Goal: Task Accomplishment & Management: Complete application form

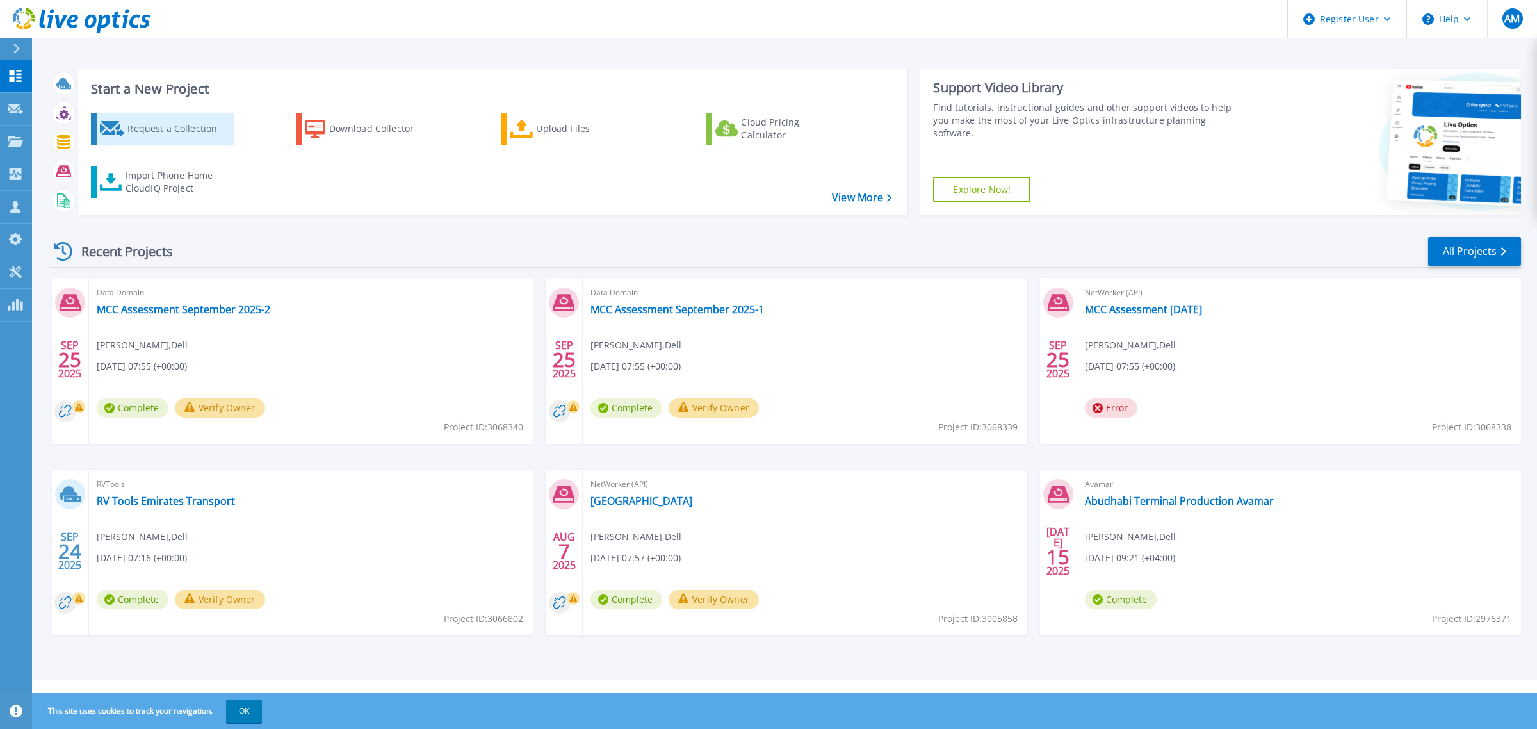
click at [107, 133] on icon at bounding box center [112, 128] width 25 height 15
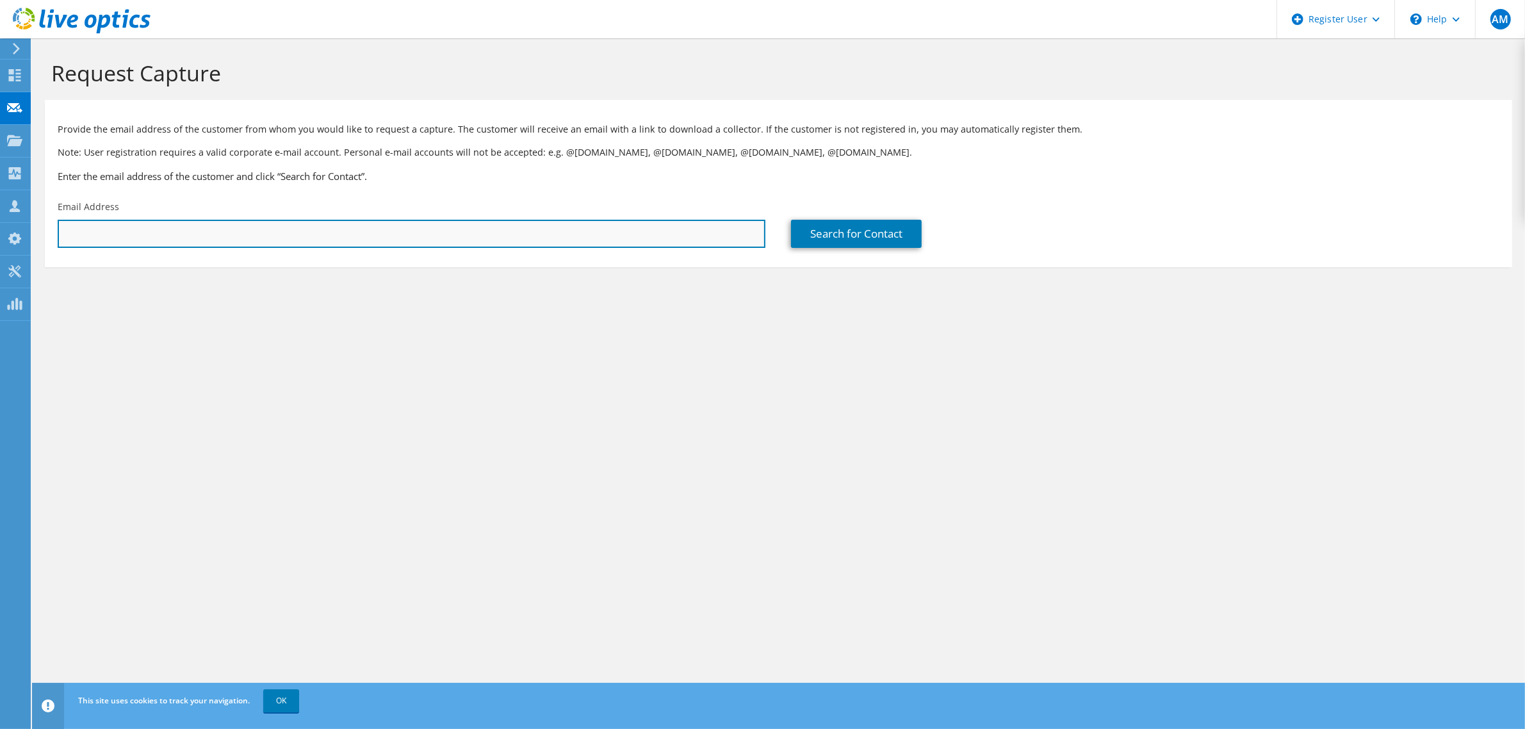
click at [372, 235] on input "text" at bounding box center [412, 234] width 708 height 28
paste input "mislam@admcc.ae"
type input "mislam@admcc.ae"
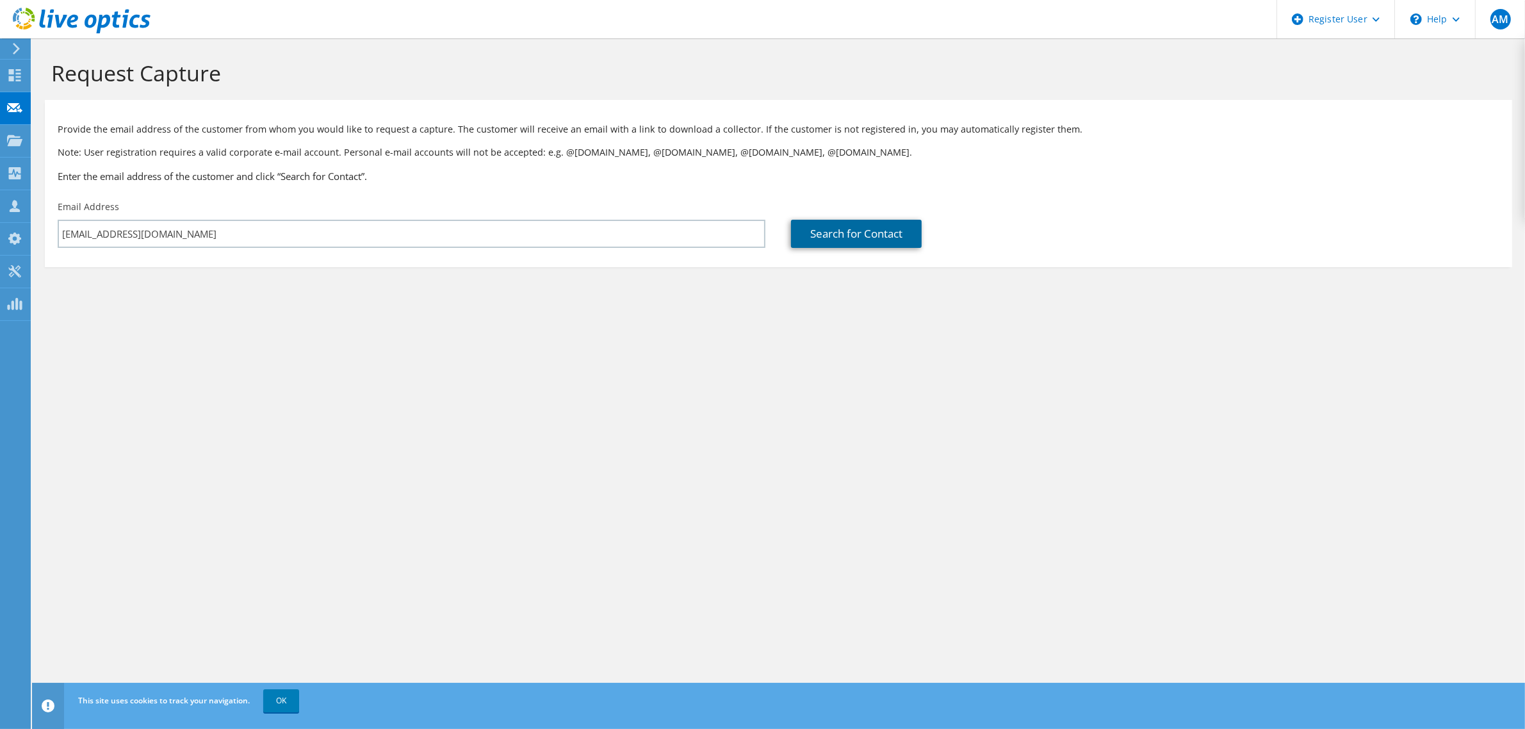
click at [876, 234] on link "Search for Contact" at bounding box center [856, 234] width 131 height 28
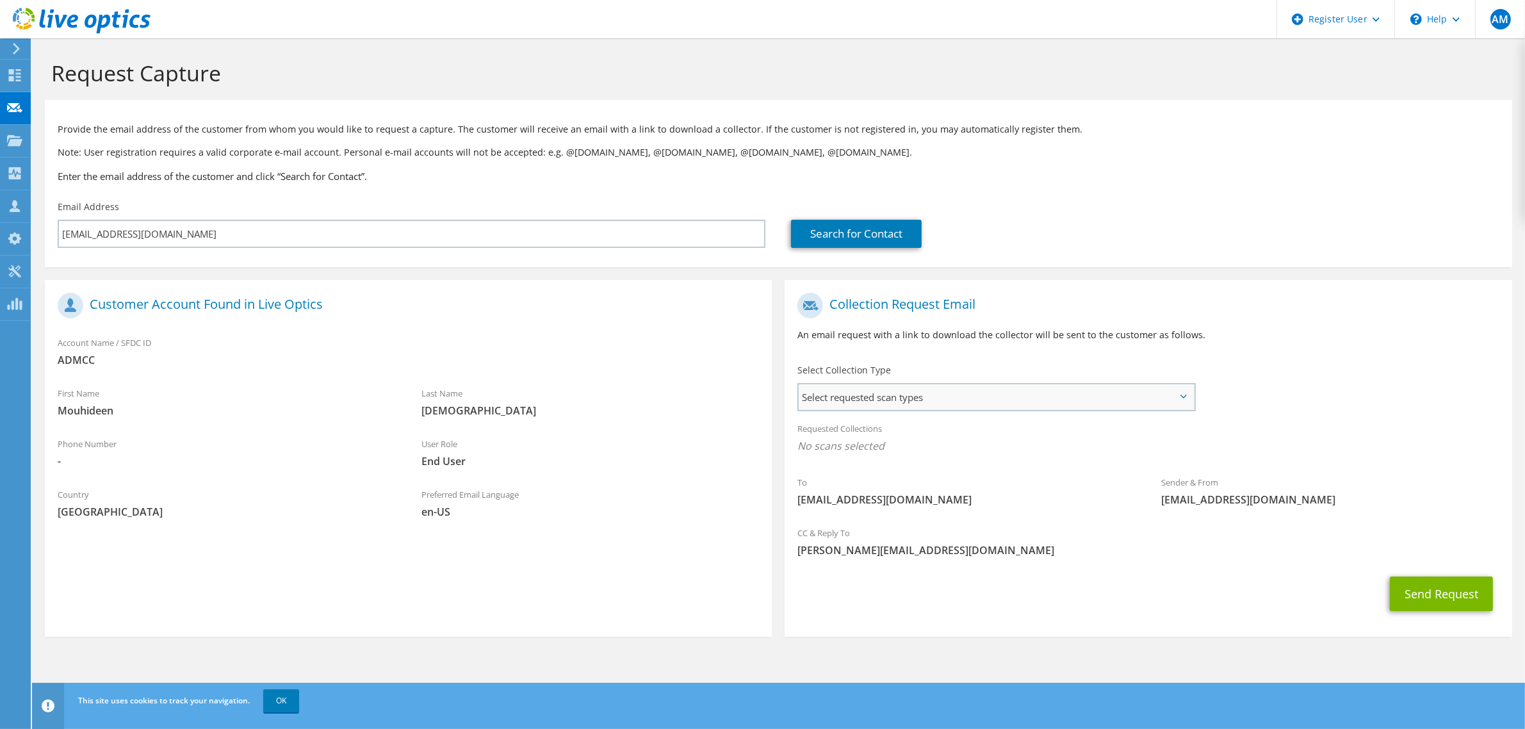
click at [871, 407] on span "Select requested scan types" at bounding box center [996, 397] width 395 height 26
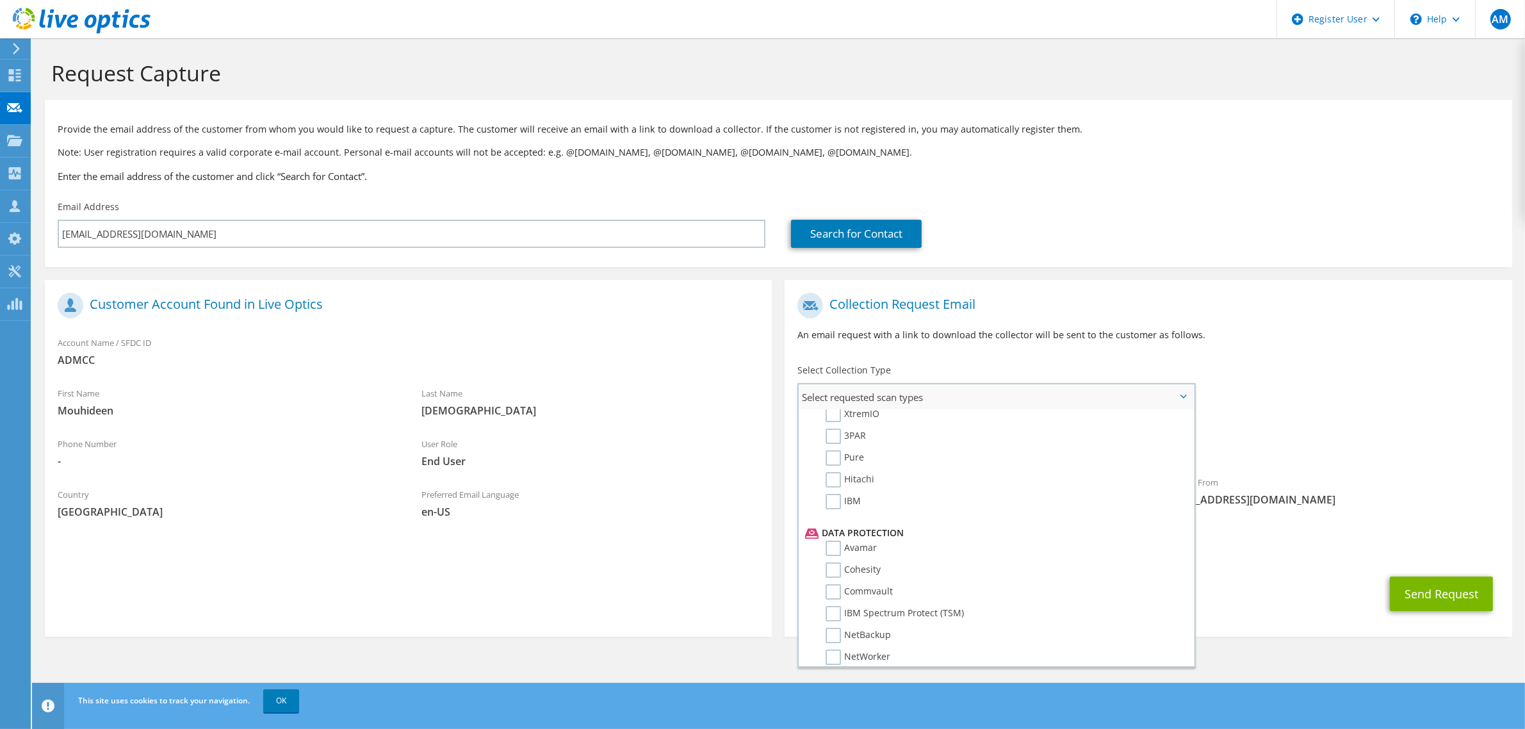
scroll to position [480, 0]
click at [860, 611] on label "NetWorker" at bounding box center [858, 618] width 65 height 15
click at [0, 0] on input "NetWorker" at bounding box center [0, 0] width 0 height 0
click at [1343, 459] on span "NetWorker" at bounding box center [1147, 449] width 701 height 21
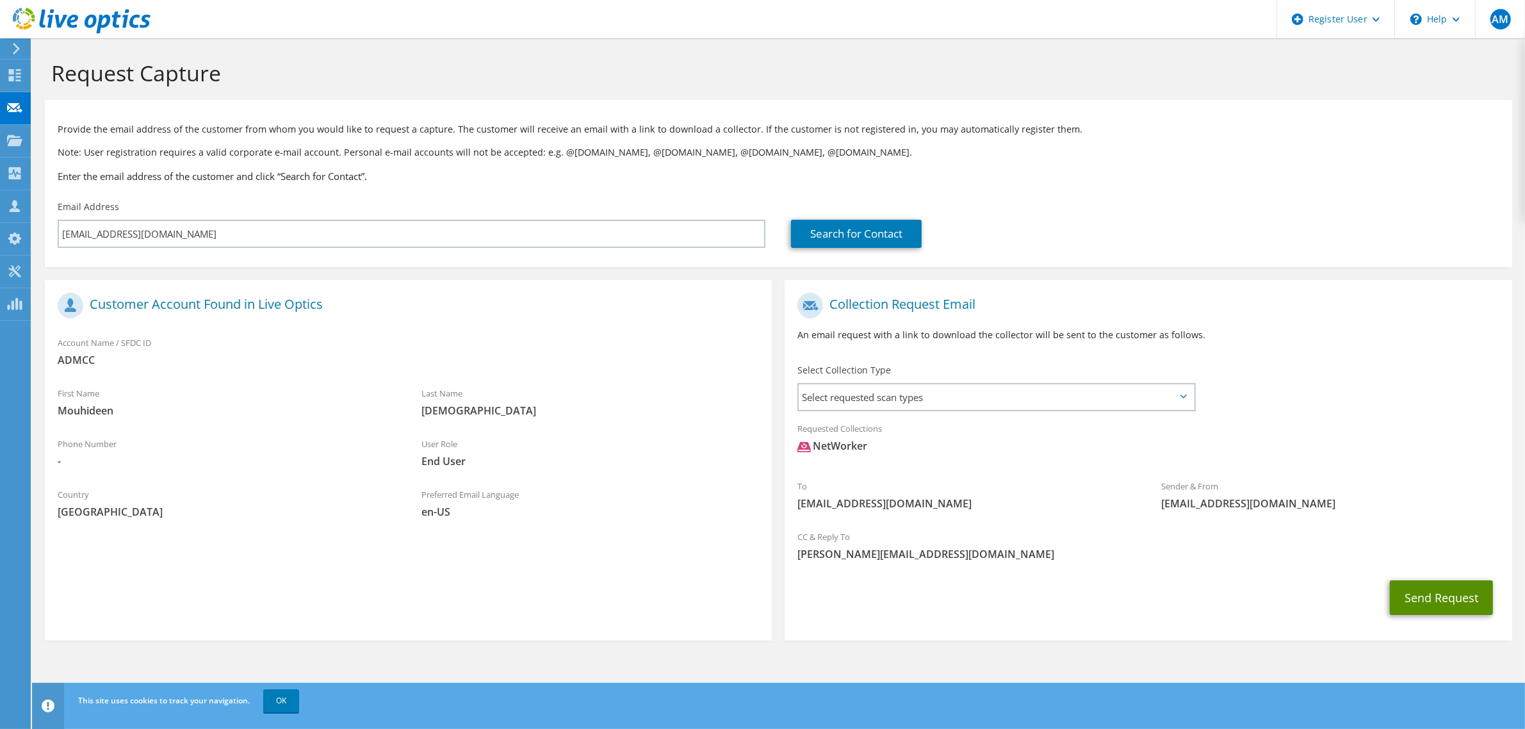
click at [1435, 589] on button "Send Request" at bounding box center [1441, 597] width 103 height 35
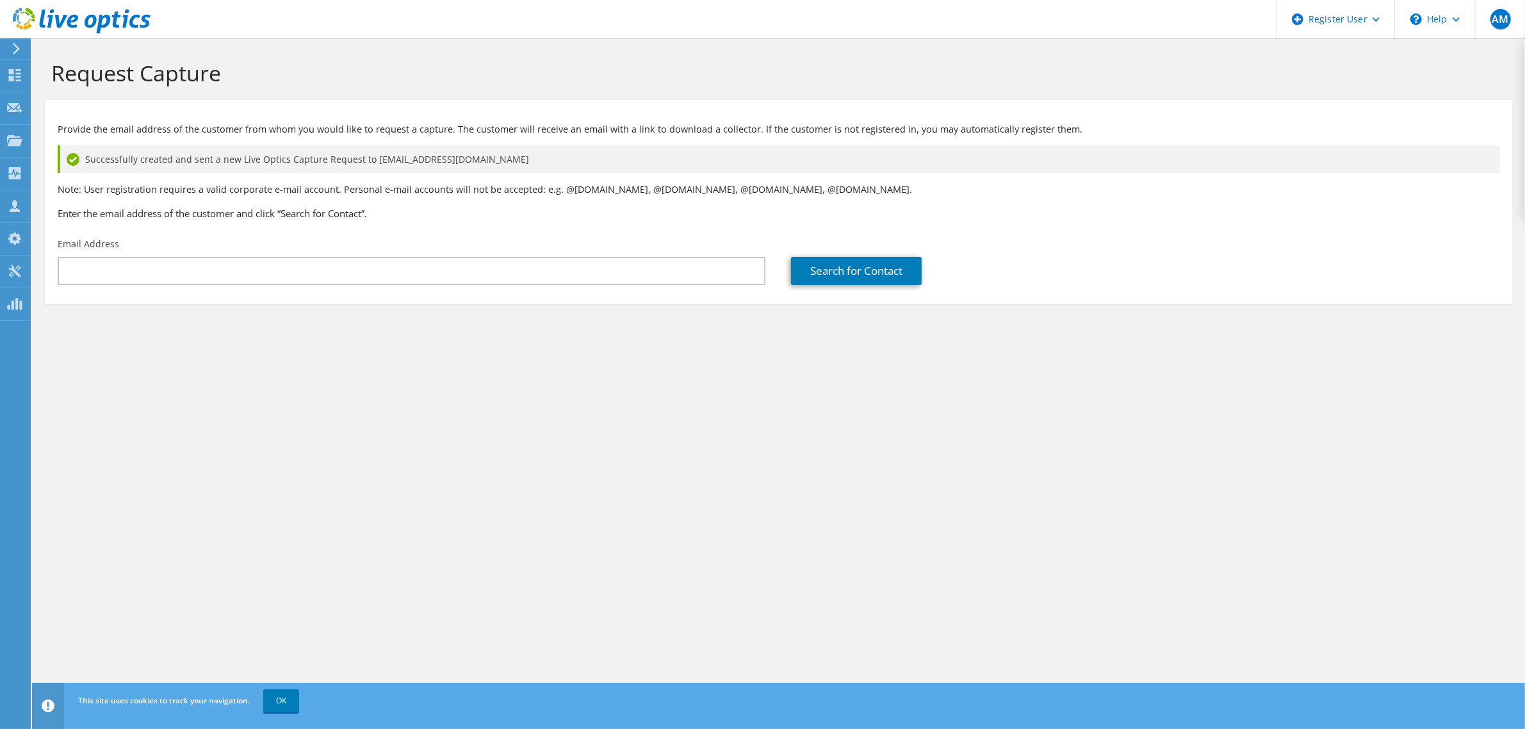
click at [651, 468] on div "Request Capture Provide the email address of the customer from whom you would l…" at bounding box center [778, 383] width 1493 height 690
click at [363, 388] on div "Request Capture Provide the email address of the customer from whom you would l…" at bounding box center [778, 383] width 1493 height 690
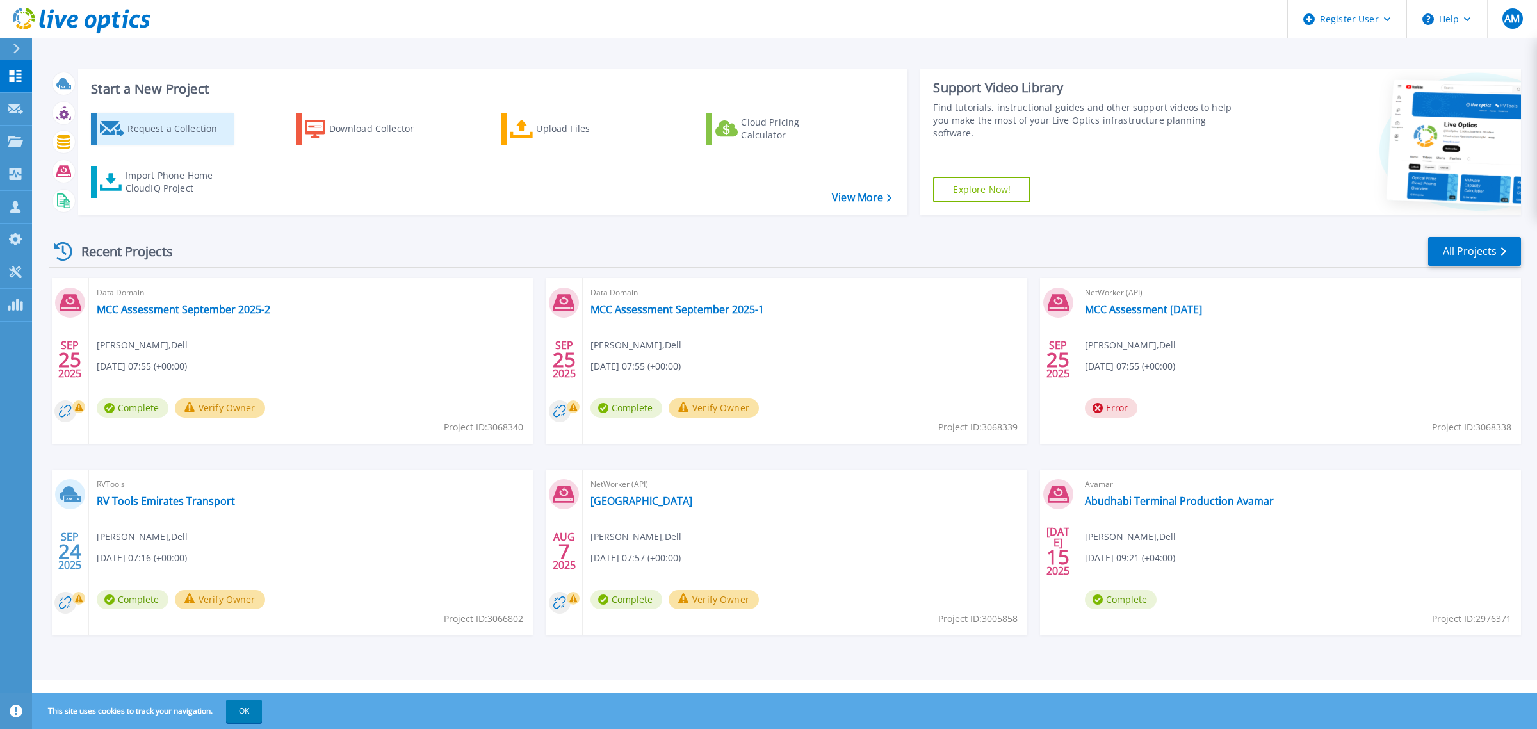
click at [138, 139] on div "Request a Collection" at bounding box center [178, 129] width 102 height 26
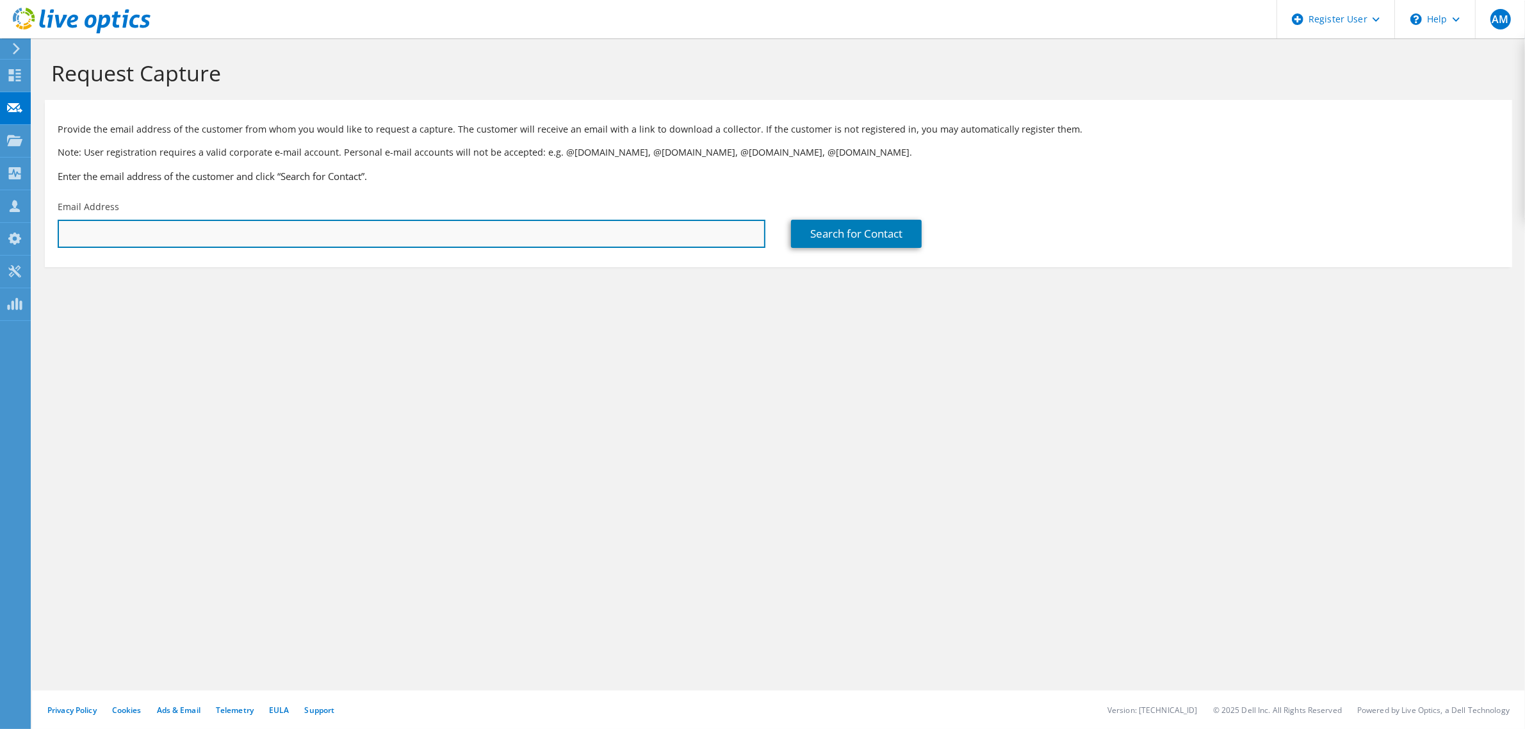
click at [553, 231] on input "text" at bounding box center [412, 234] width 708 height 28
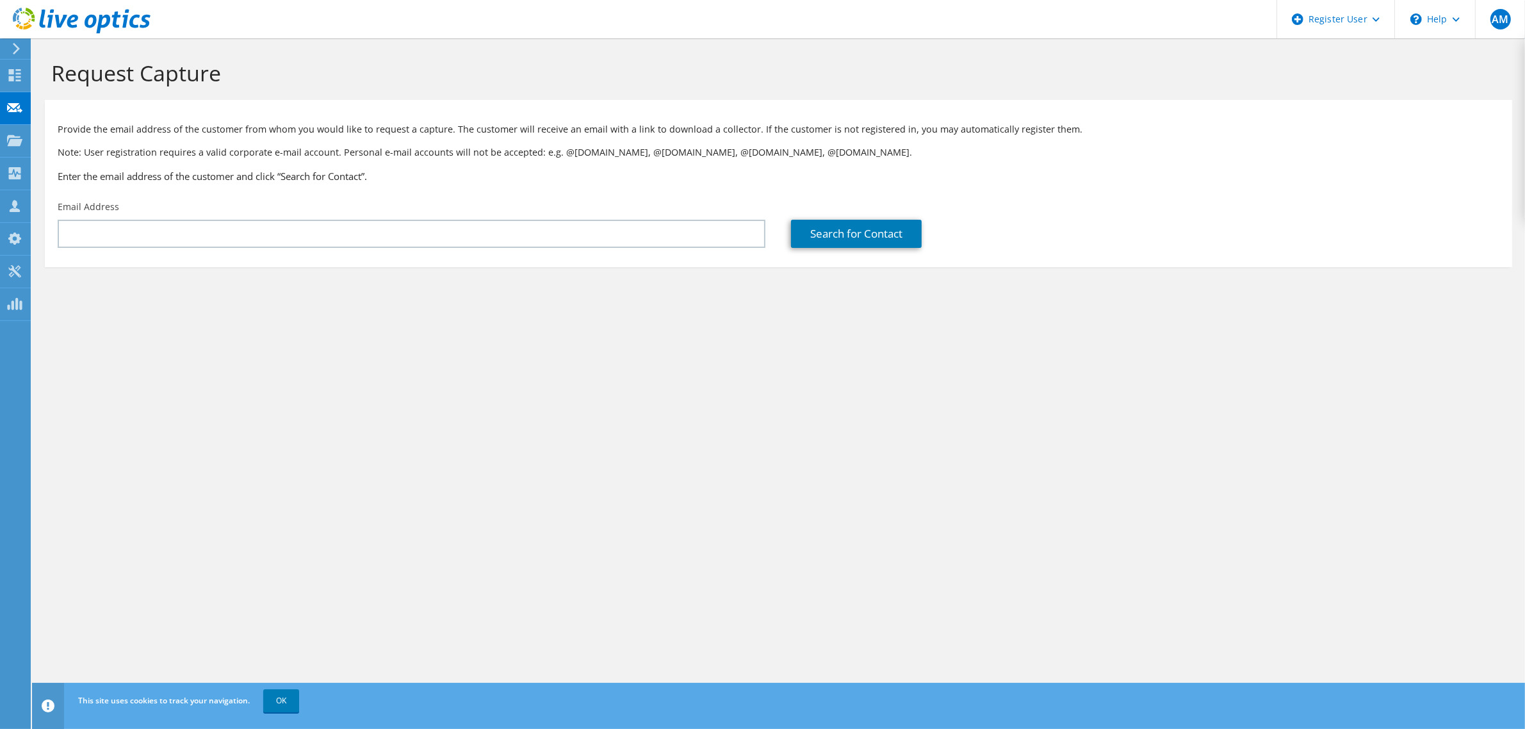
click at [324, 375] on div "Request Capture Provide the email address of the customer from whom you would l…" at bounding box center [778, 383] width 1493 height 690
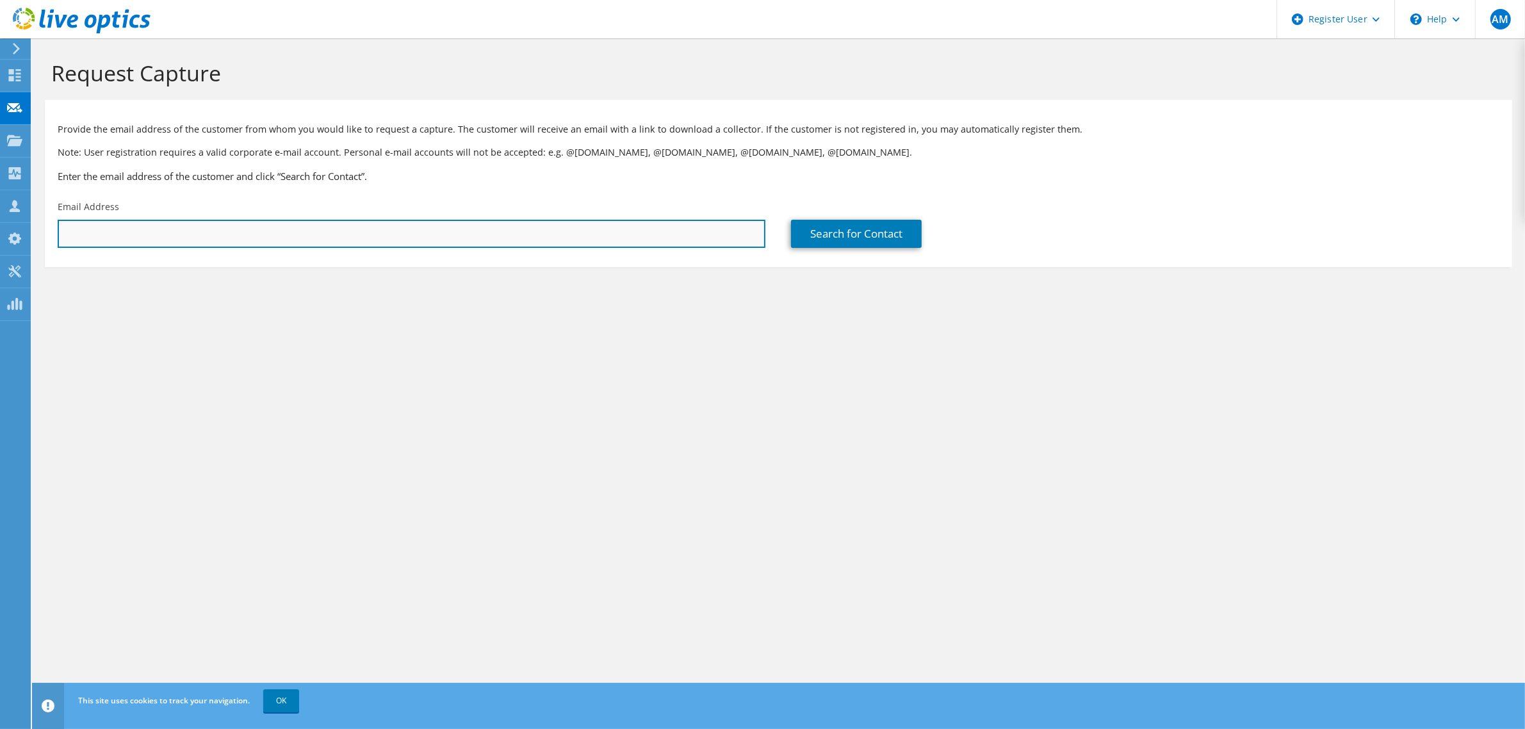
click at [631, 241] on input "text" at bounding box center [412, 234] width 708 height 28
click at [307, 243] on input "text" at bounding box center [412, 234] width 708 height 28
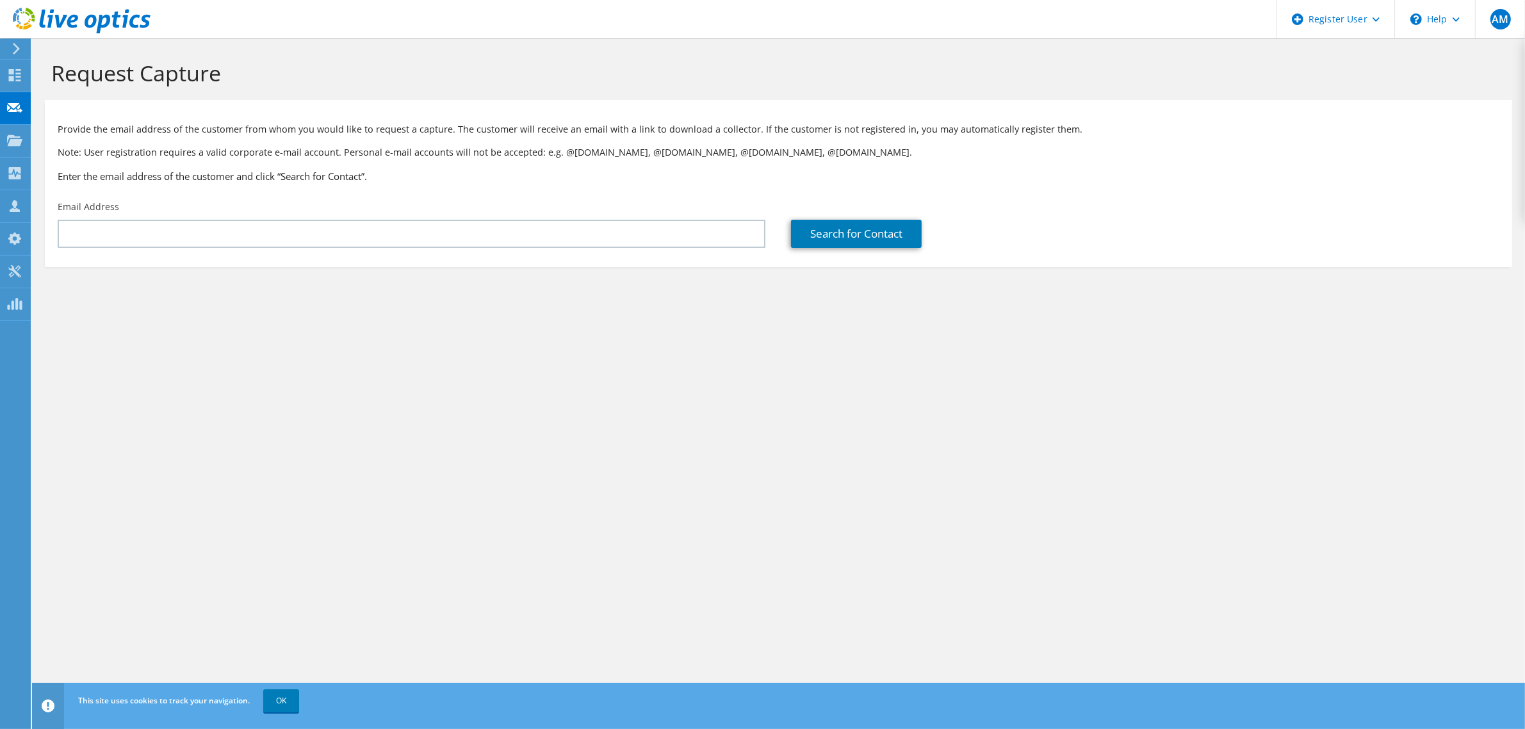
click at [359, 257] on section "Provide the email address of the customer from whom you would like to request a…" at bounding box center [778, 183] width 1467 height 167
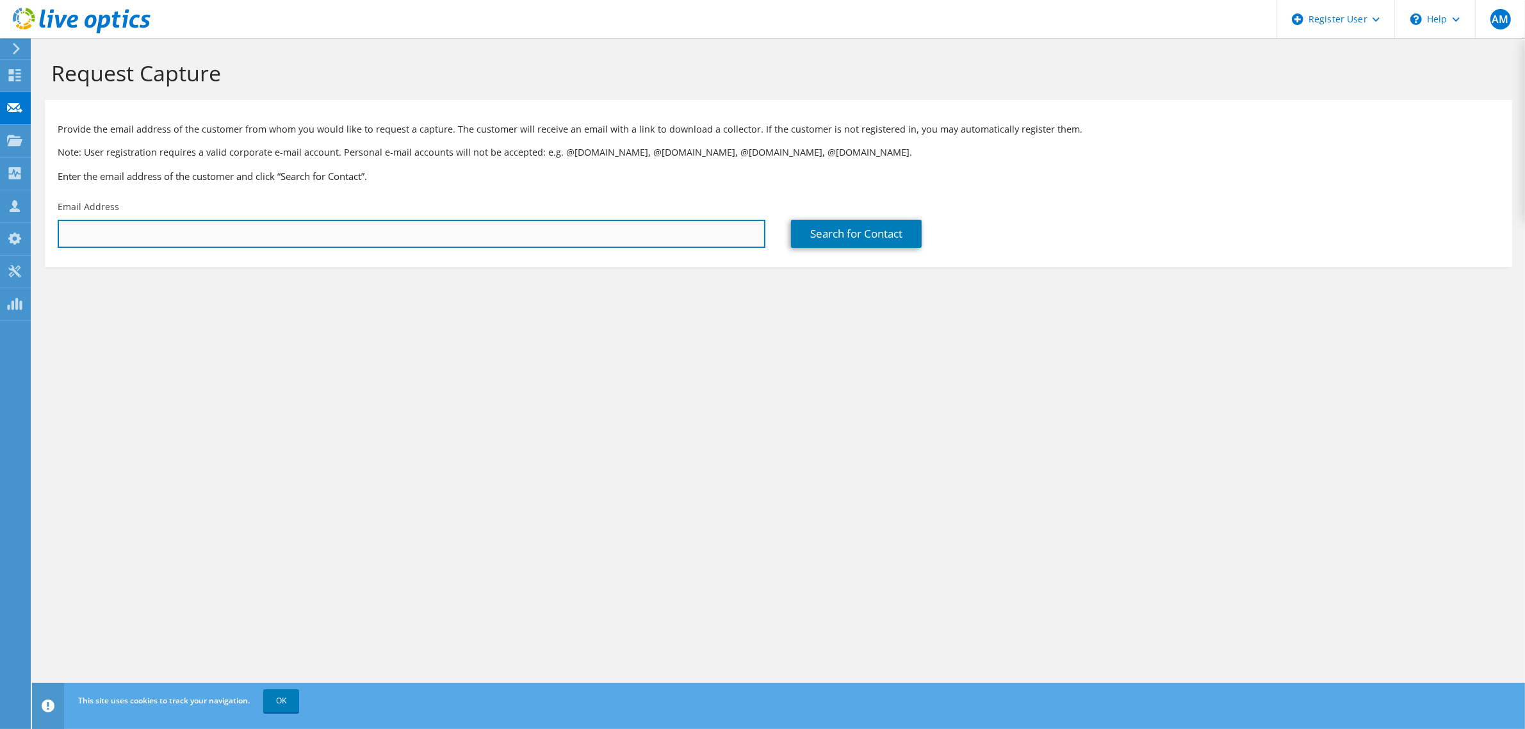
click at [329, 238] on input "text" at bounding box center [412, 234] width 708 height 28
paste input "eliyaz.hameed-tm@dubaiholding.com"
click at [439, 245] on input "eliyaz.hameed-tm@dubaiholding.com" at bounding box center [412, 234] width 708 height 28
type input "eliyaz.hameed-tm@dubaiholding.com"
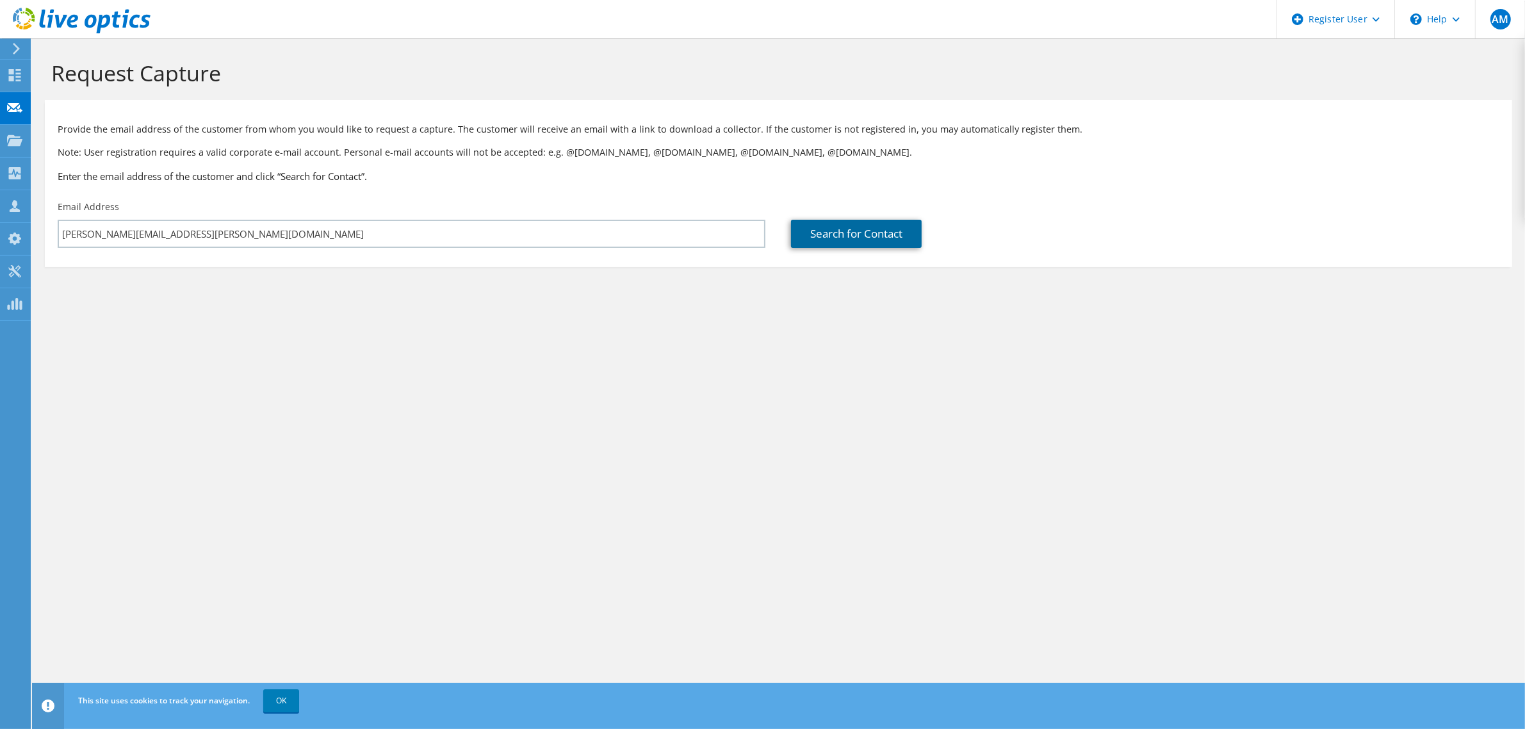
click at [795, 234] on link "Search for Contact" at bounding box center [856, 234] width 131 height 28
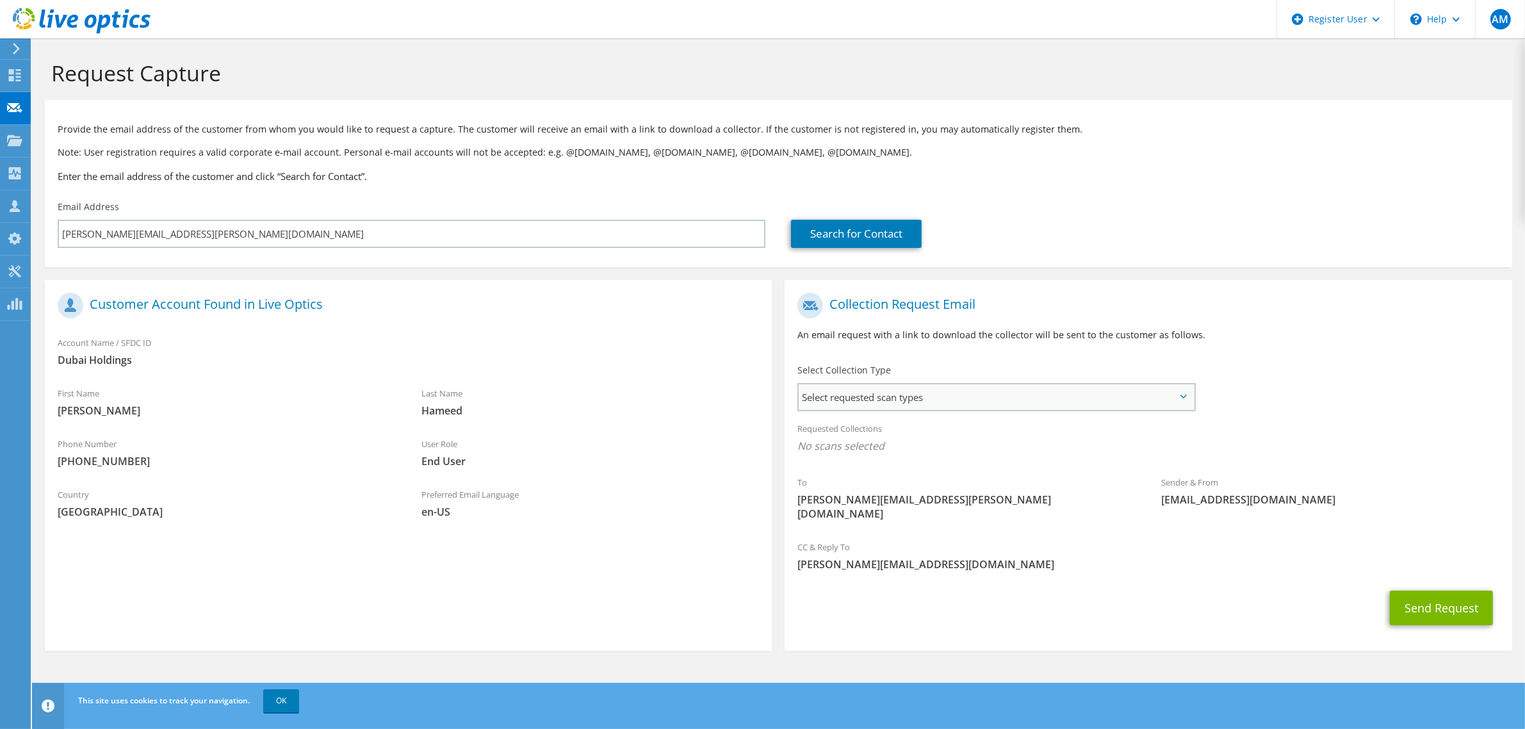
click at [856, 392] on span "Select requested scan types" at bounding box center [996, 397] width 395 height 26
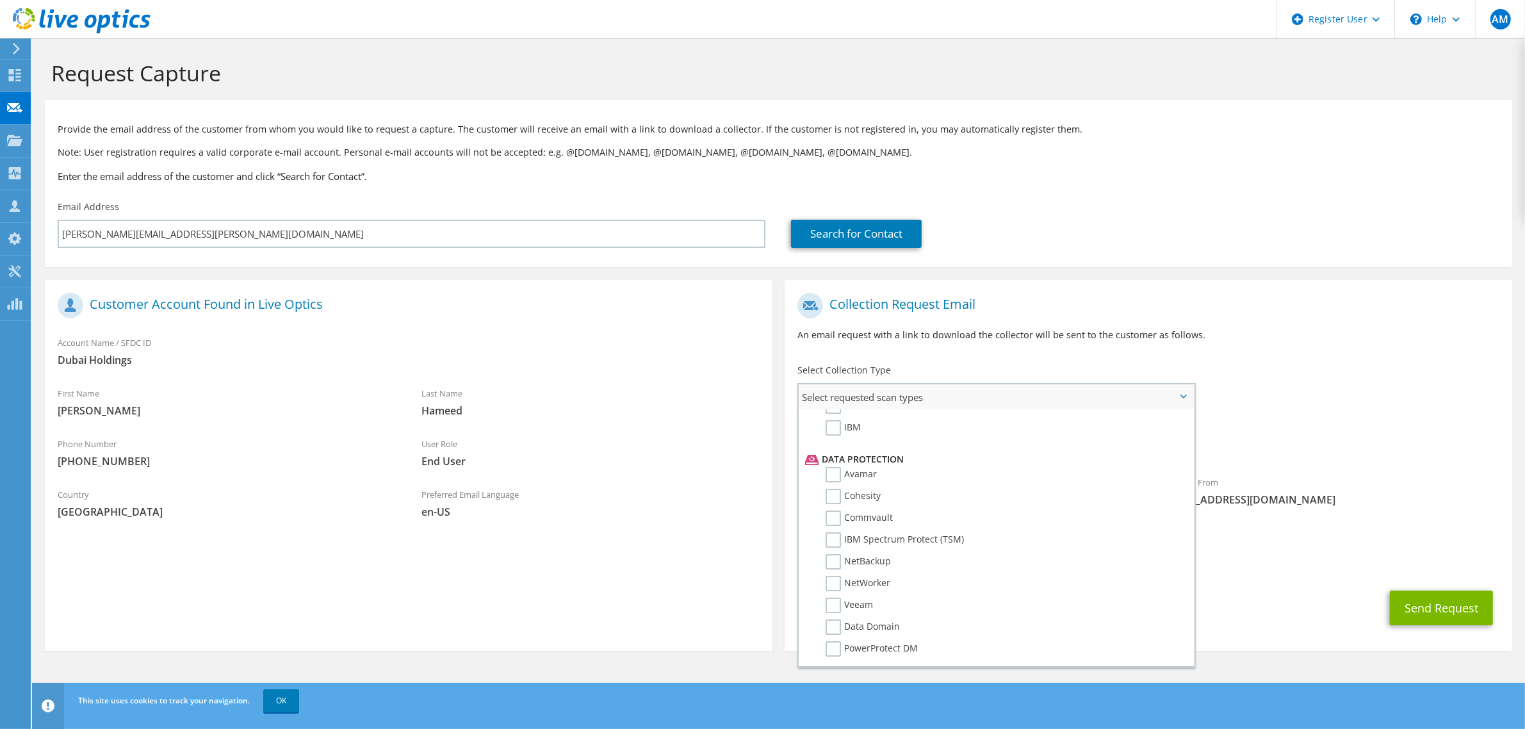
scroll to position [535, 0]
click at [833, 557] on label "NetWorker" at bounding box center [858, 564] width 65 height 15
click at [0, 0] on input "NetWorker" at bounding box center [0, 0] width 0 height 0
click at [834, 600] on label "Data Domain" at bounding box center [863, 607] width 74 height 15
click at [0, 0] on input "Data Domain" at bounding box center [0, 0] width 0 height 0
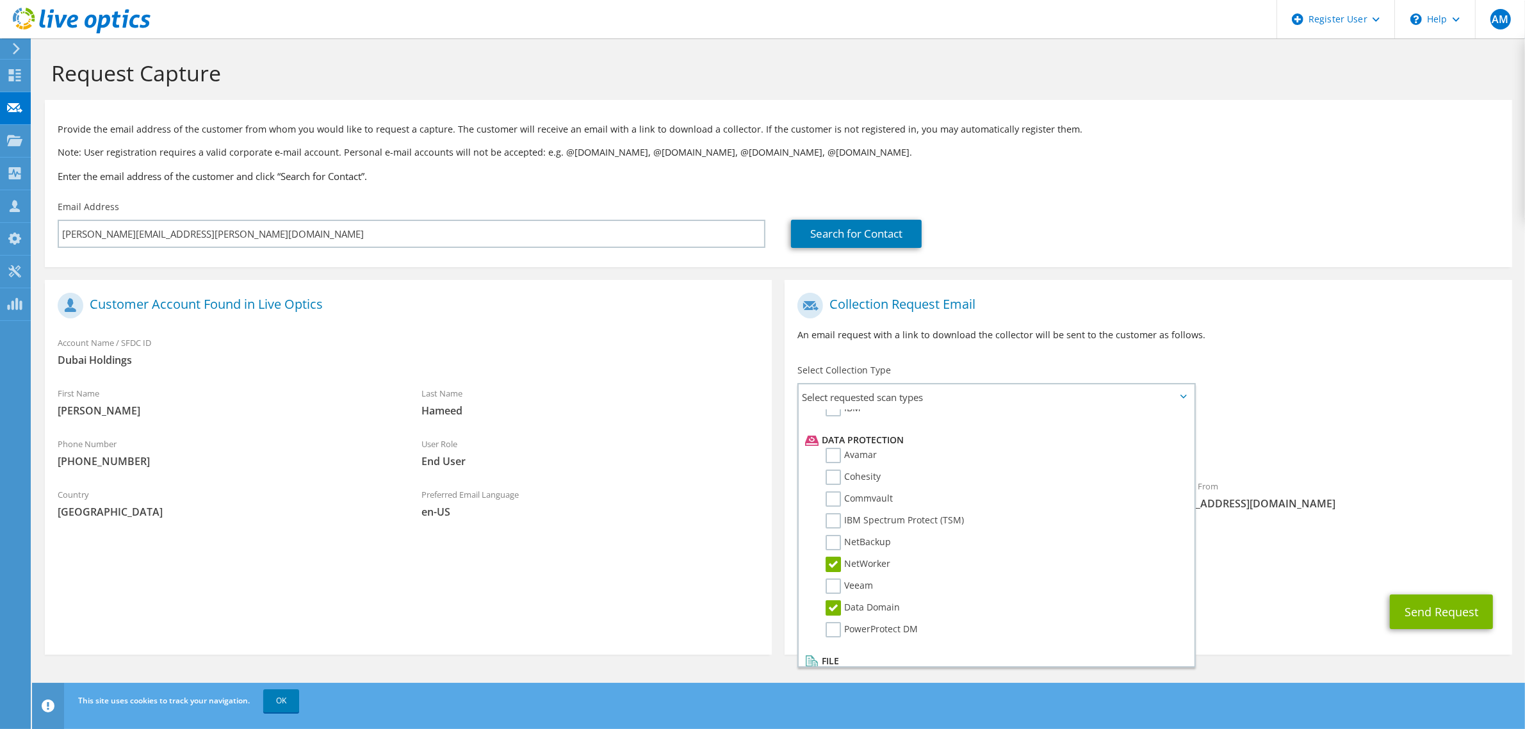
click at [1332, 424] on div "Requested Collections No scans selected NetWorker Data Domain" at bounding box center [1148, 440] width 727 height 51
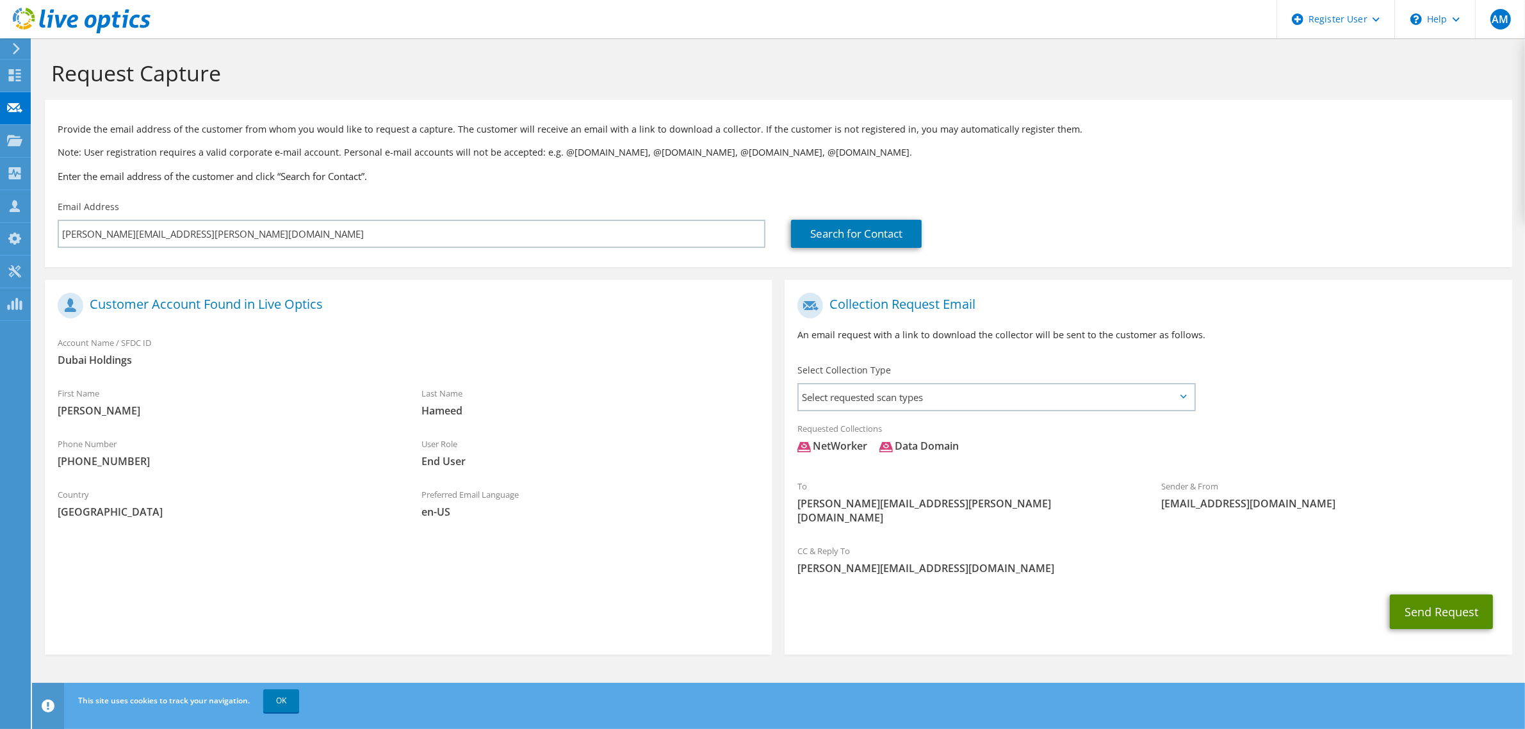
click at [1452, 594] on button "Send Request" at bounding box center [1441, 611] width 103 height 35
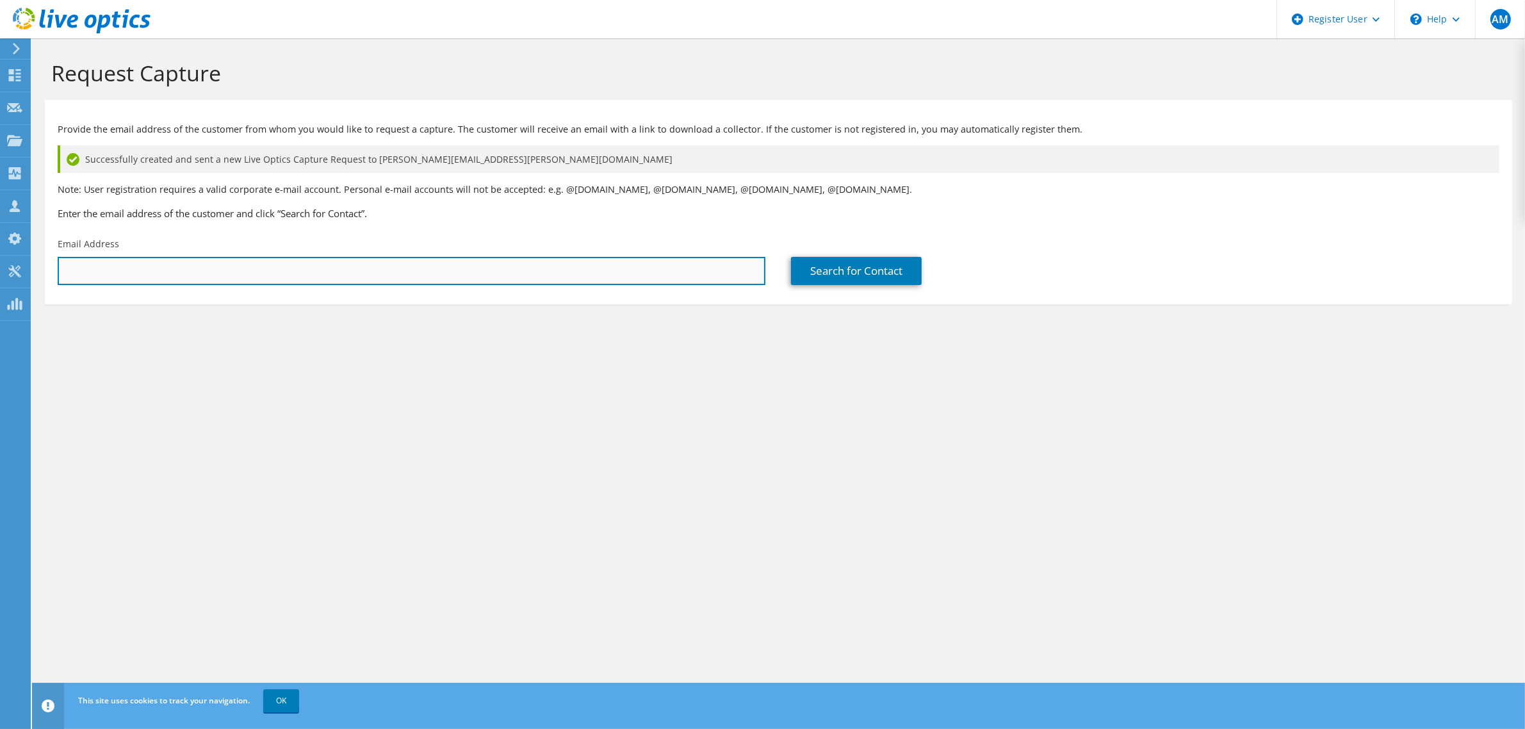
click at [304, 272] on input "text" at bounding box center [412, 271] width 708 height 28
paste input "[PERSON_NAME][EMAIL_ADDRESS][DOMAIN_NAME]"
type input "[PERSON_NAME][EMAIL_ADDRESS][DOMAIN_NAME]"
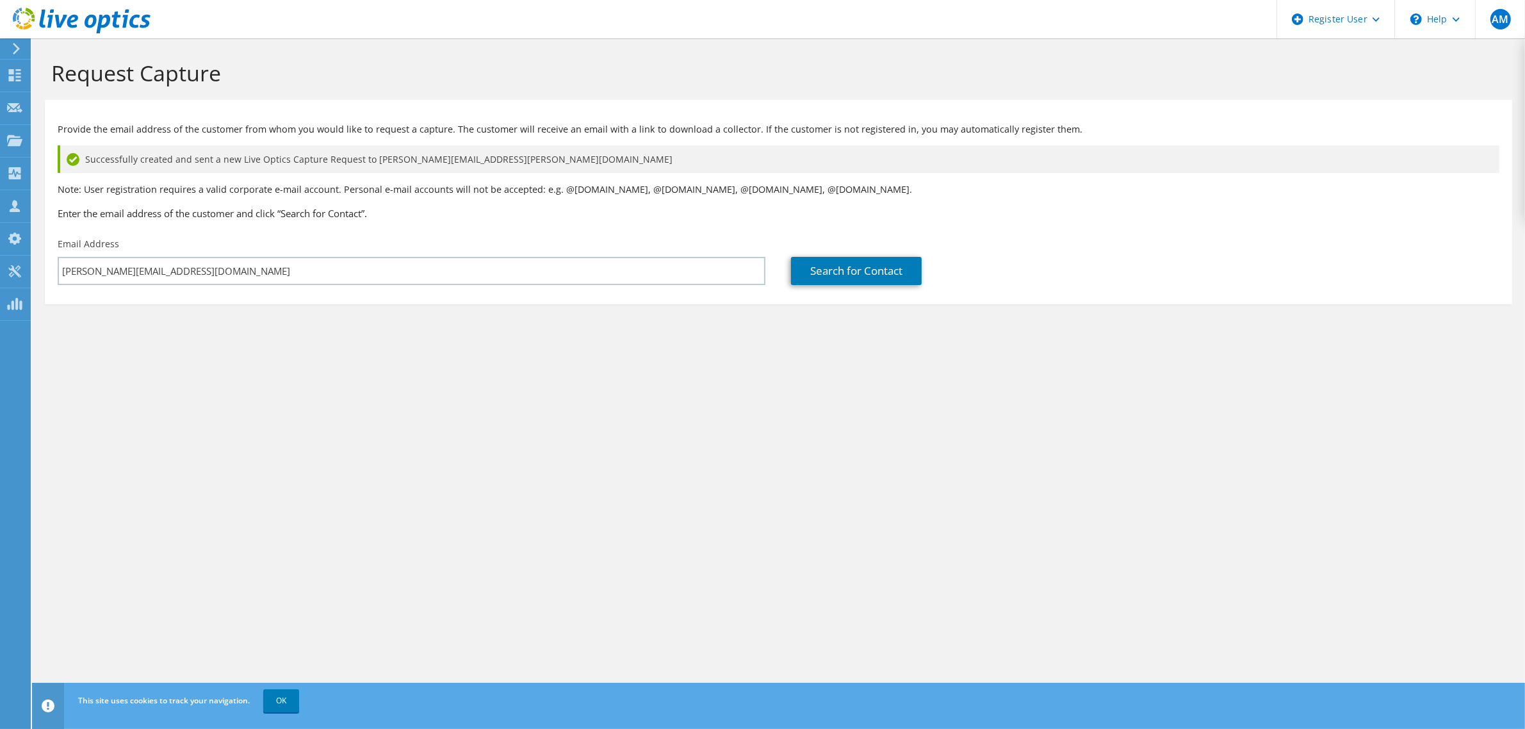
click at [1047, 253] on div "Search for Contact" at bounding box center [1144, 261] width 733 height 60
click at [1081, 257] on div "Search for Contact" at bounding box center [1145, 271] width 708 height 28
click at [1250, 183] on p "Note: User registration requires a valid corporate e-mail account. Personal e-m…" at bounding box center [779, 190] width 1442 height 14
click at [1198, 293] on section "Provide the email address of the customer from whom you would like to request a…" at bounding box center [778, 202] width 1467 height 204
click at [1050, 269] on div "Search for Contact" at bounding box center [1145, 271] width 708 height 28
